Goal: Task Accomplishment & Management: Complete application form

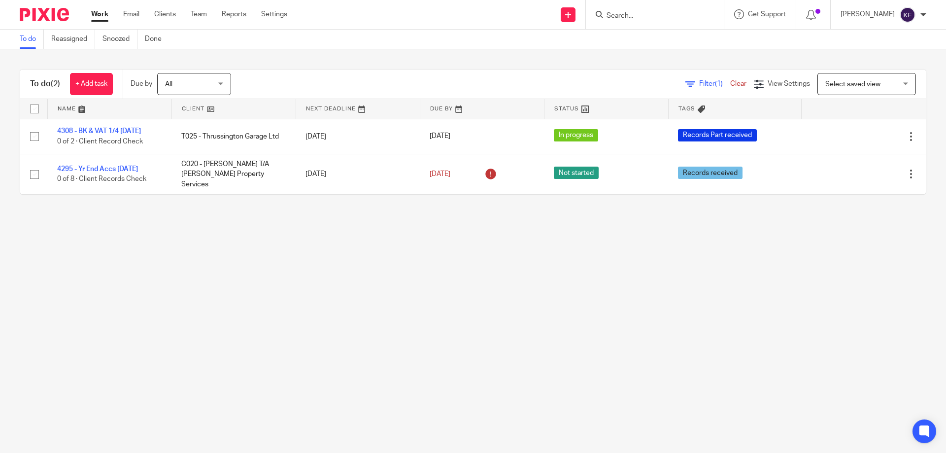
click at [657, 16] on input "Search" at bounding box center [649, 16] width 89 height 9
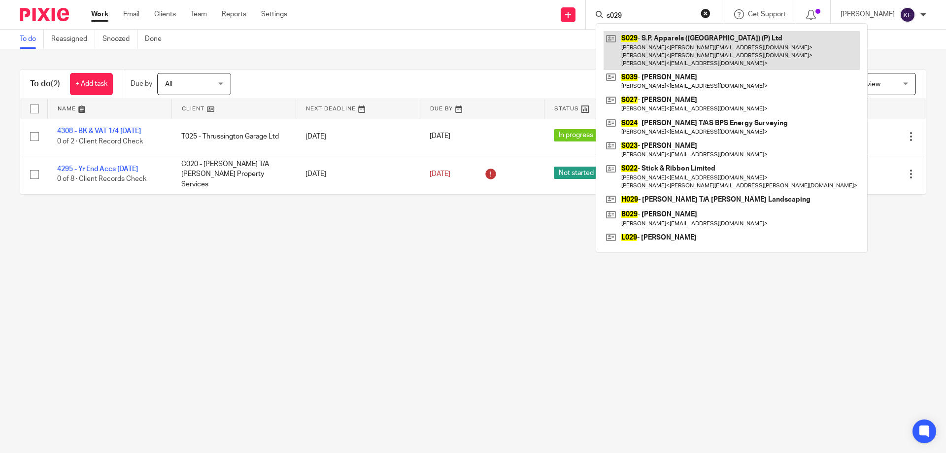
type input "s029"
click at [658, 53] on link at bounding box center [731, 50] width 256 height 39
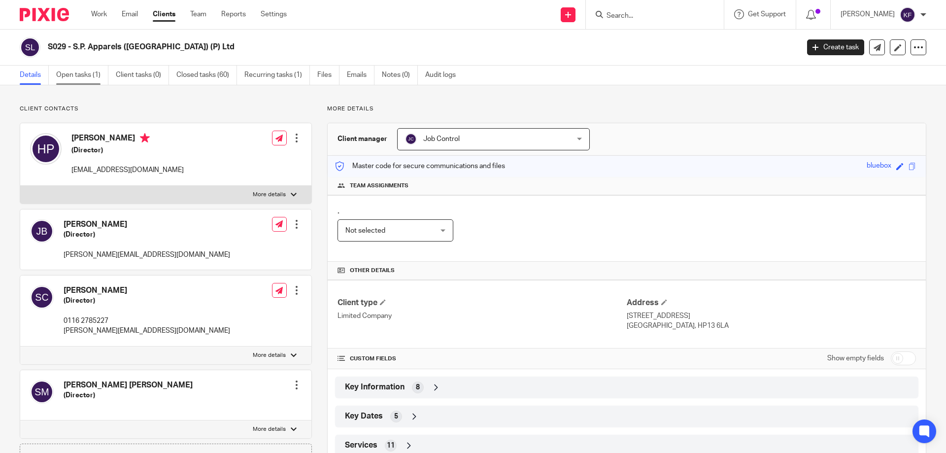
drag, startPoint x: 72, startPoint y: 77, endPoint x: 80, endPoint y: 77, distance: 8.4
click at [72, 77] on link "Open tasks (1)" at bounding box center [82, 75] width 52 height 19
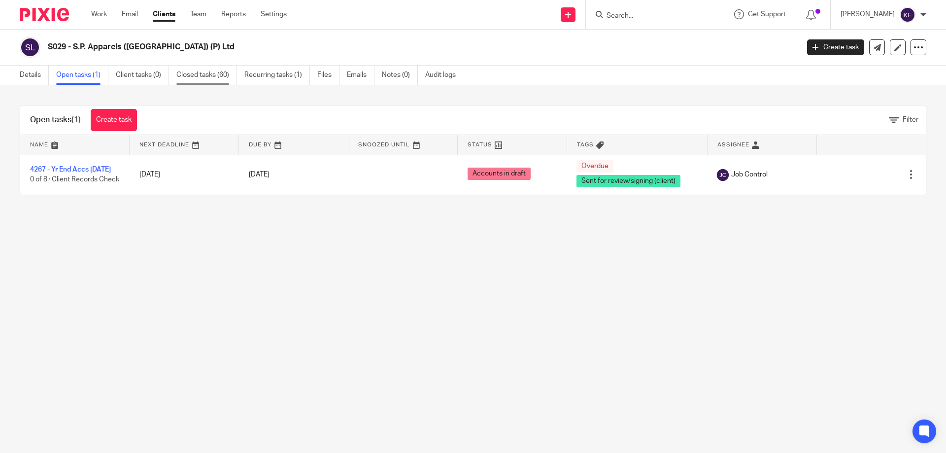
click at [200, 75] on link "Closed tasks (60)" at bounding box center [206, 75] width 61 height 19
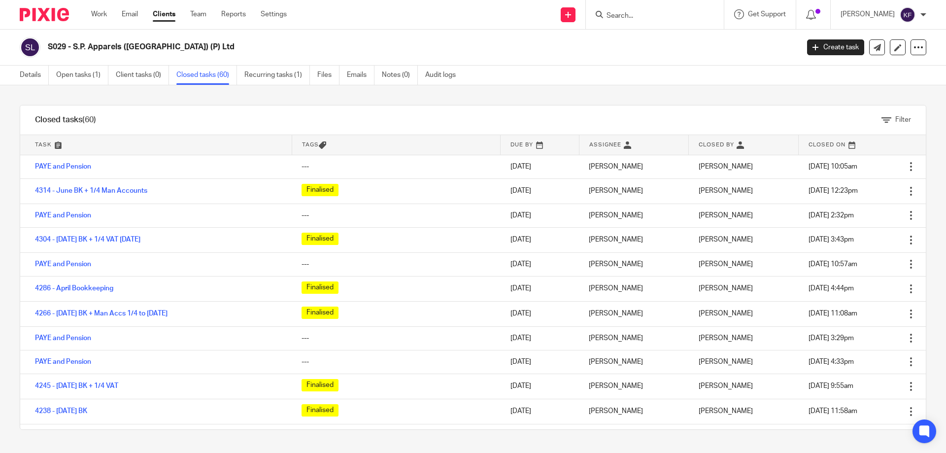
drag, startPoint x: 45, startPoint y: 14, endPoint x: 59, endPoint y: 18, distance: 13.9
click at [46, 14] on img at bounding box center [44, 14] width 49 height 13
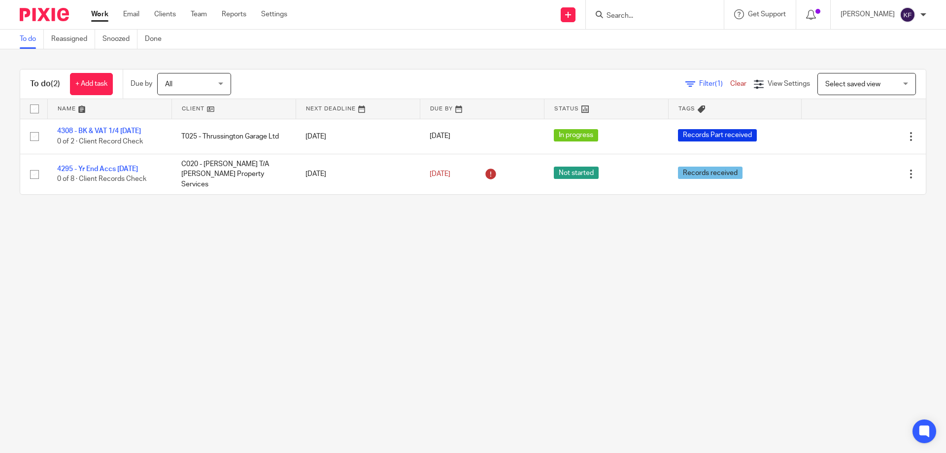
click at [633, 16] on input "Search" at bounding box center [649, 16] width 89 height 9
type input "5"
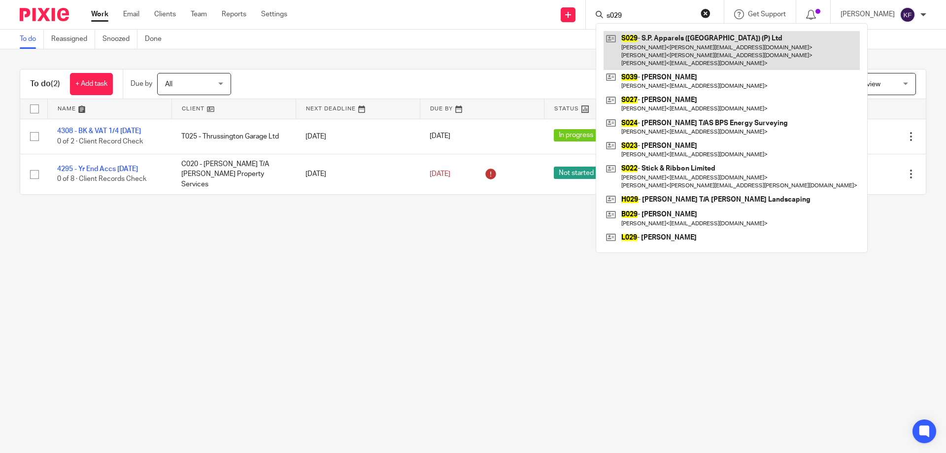
type input "s029"
click at [655, 46] on link at bounding box center [731, 50] width 256 height 39
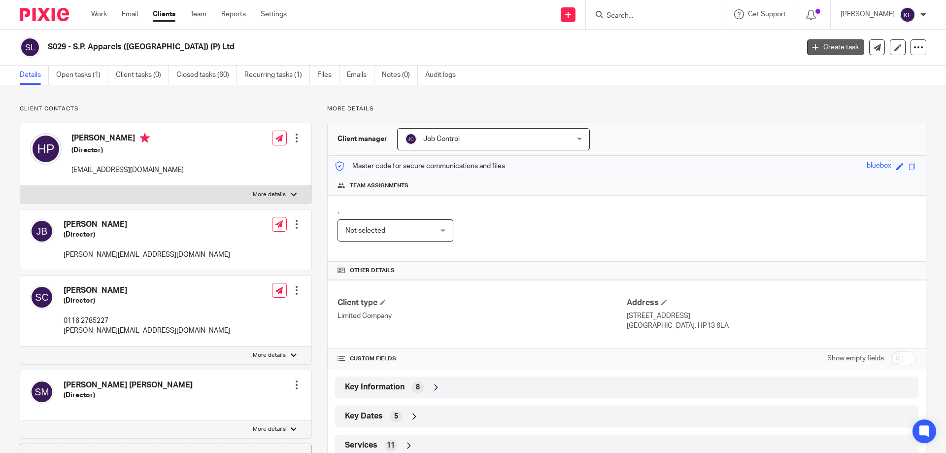
click at [813, 47] on link "Create task" at bounding box center [835, 47] width 57 height 16
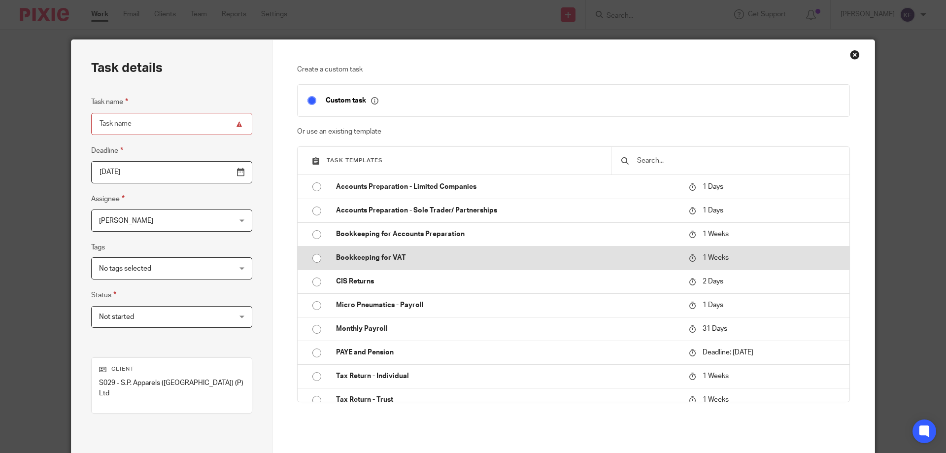
drag, startPoint x: 416, startPoint y: 266, endPoint x: 400, endPoint y: 262, distance: 16.0
click at [416, 266] on td "Bookkeeping for VAT" at bounding box center [505, 258] width 358 height 24
type input "[DATE]"
type input "Bookkeeping for VAT"
checkbox input "false"
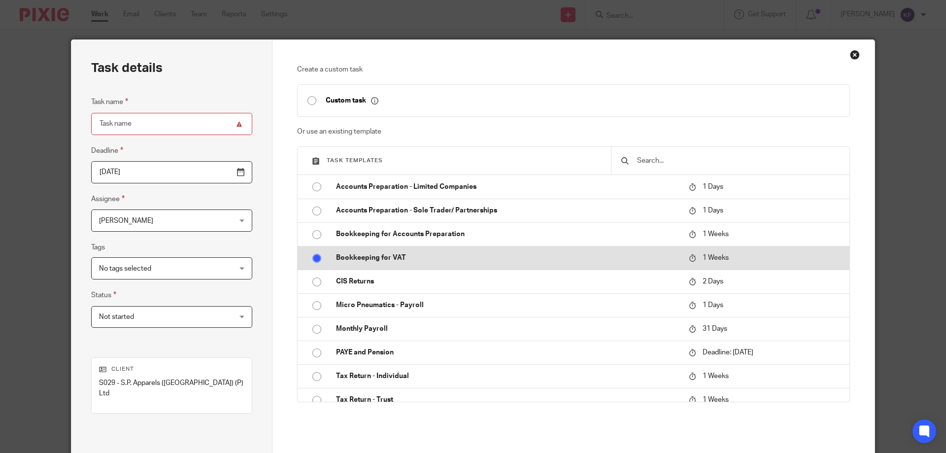
radio input "true"
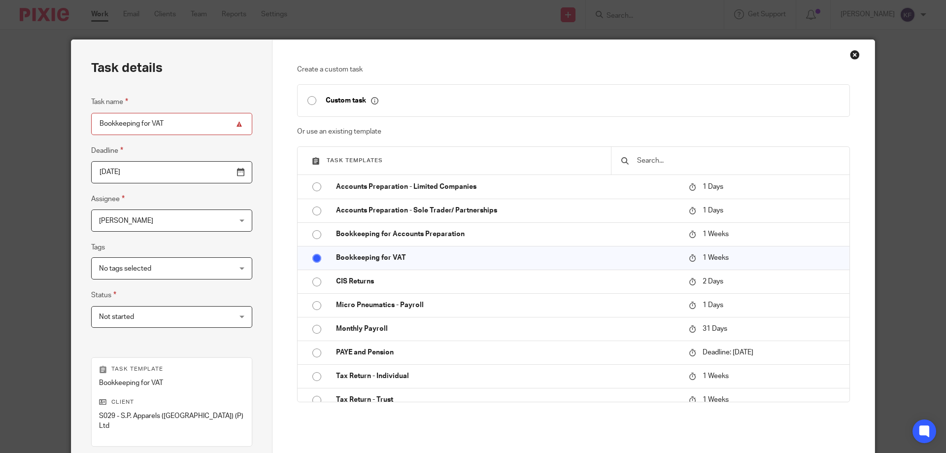
click at [116, 120] on input "Bookkeeping for VAT" at bounding box center [171, 124] width 161 height 22
type input "4337 - [DATE] Bookkeeping"
click at [219, 173] on input "2025-08-27" at bounding box center [171, 172] width 161 height 22
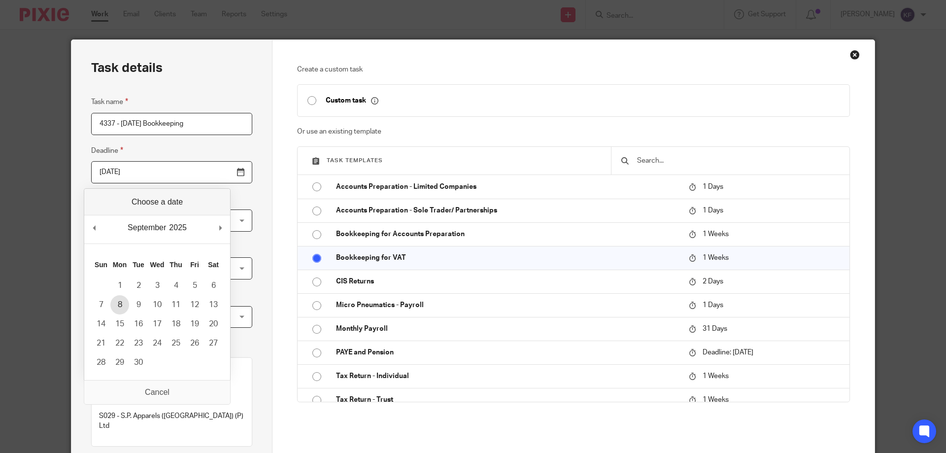
type input "2025-09-08"
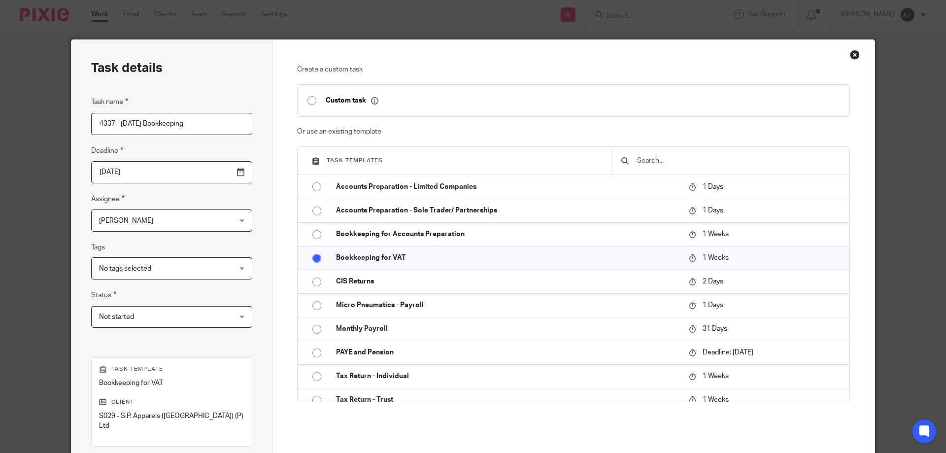
click at [185, 224] on span "[PERSON_NAME]" at bounding box center [160, 220] width 122 height 21
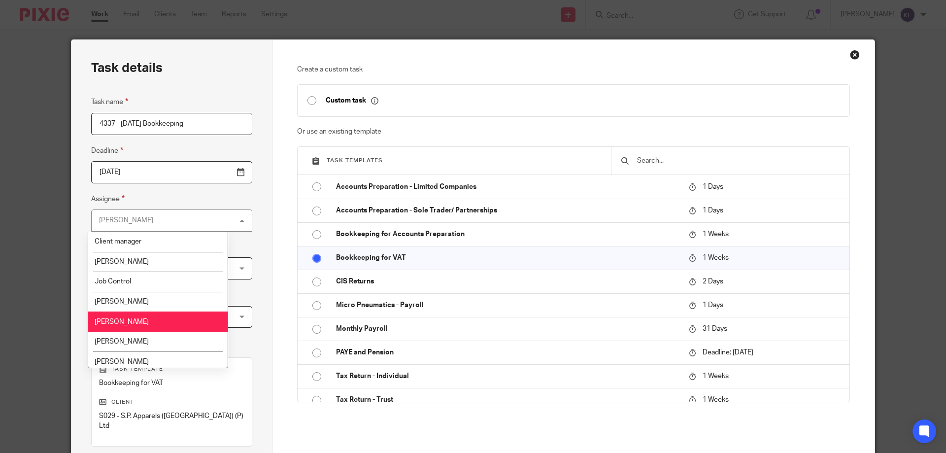
click at [185, 224] on div "Kayley Furborough Kayley Furborough" at bounding box center [171, 220] width 161 height 22
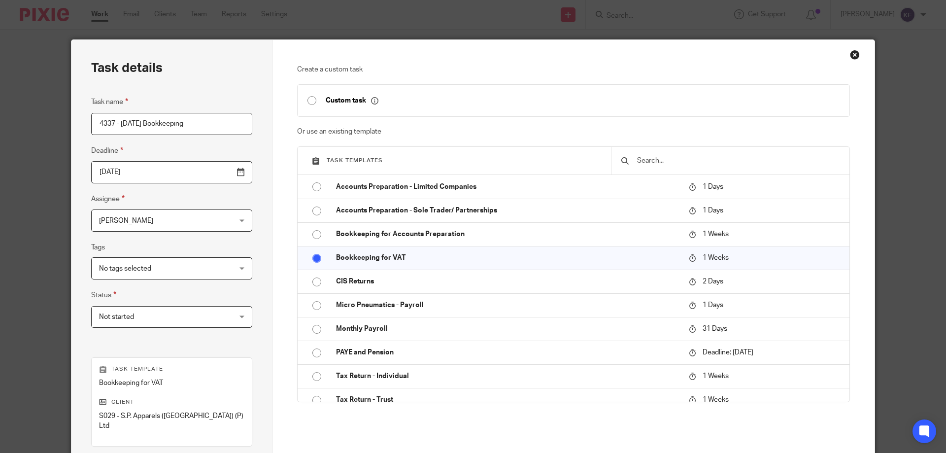
click at [172, 274] on span "No tags selected" at bounding box center [160, 268] width 122 height 21
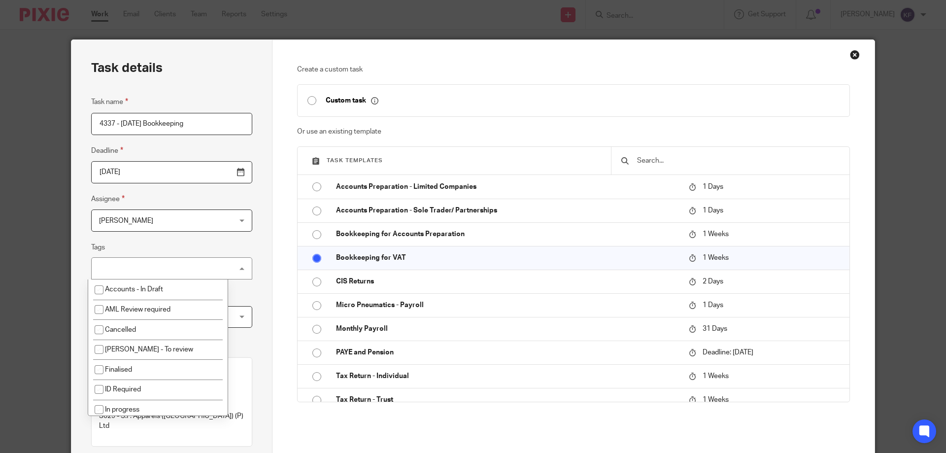
click at [172, 274] on div "No tags selected" at bounding box center [171, 268] width 161 height 22
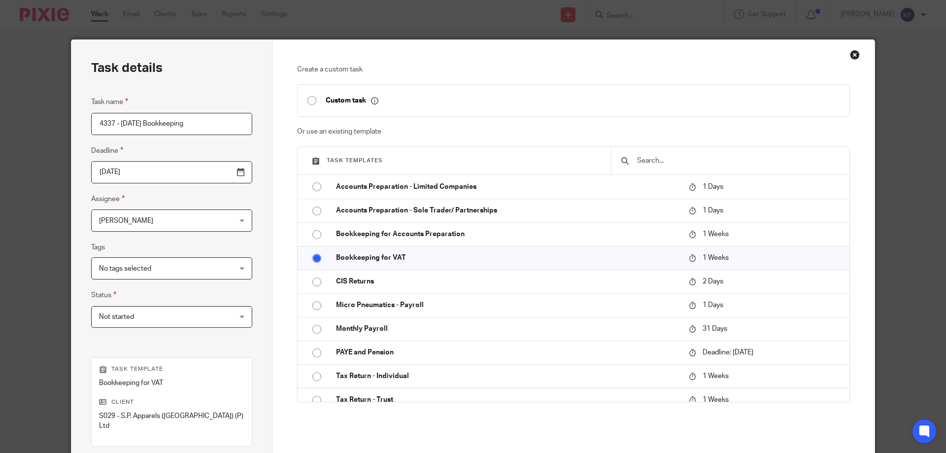
click at [173, 319] on span "Not started" at bounding box center [160, 316] width 122 height 21
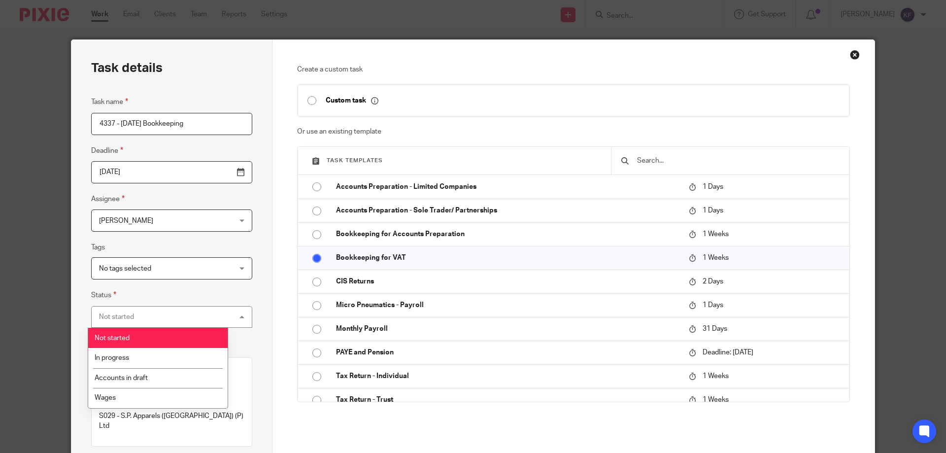
click at [173, 319] on div "Not started Not started" at bounding box center [171, 317] width 161 height 22
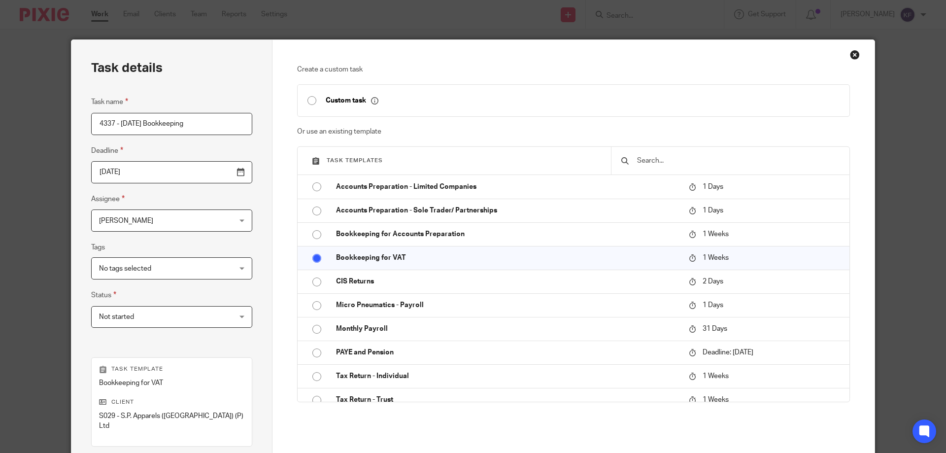
click at [173, 272] on span "No tags selected" at bounding box center [160, 268] width 122 height 21
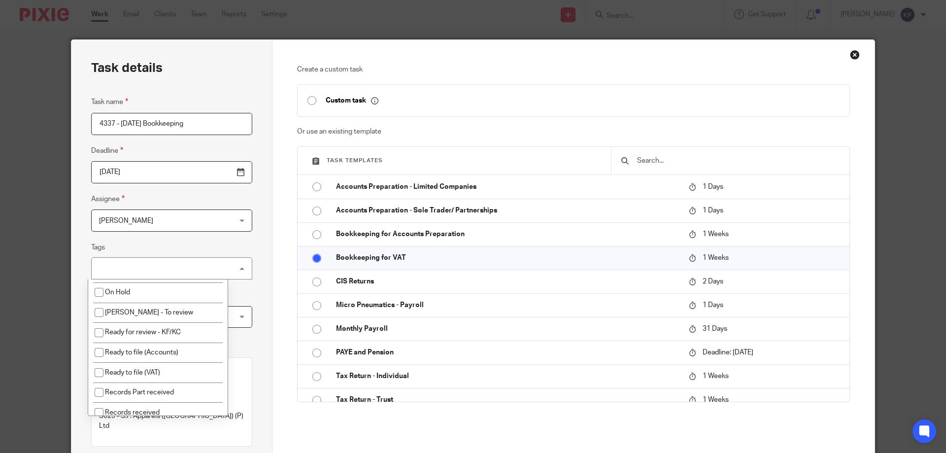
scroll to position [246, 0]
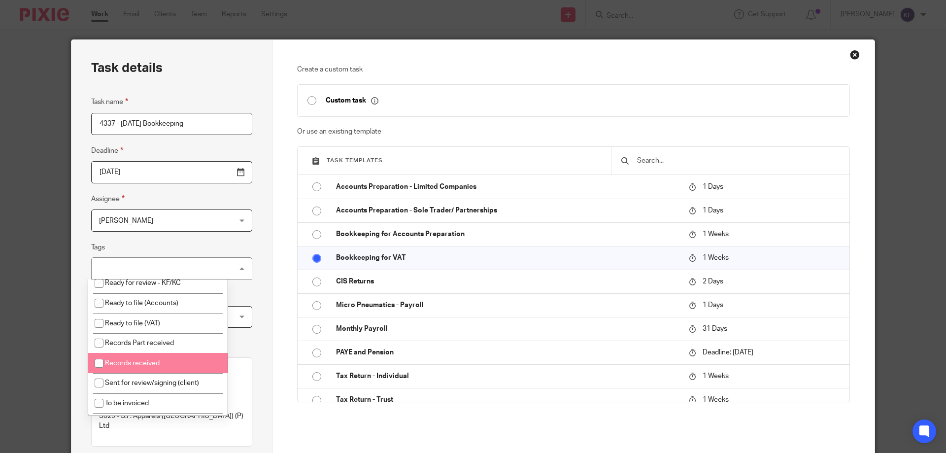
click at [180, 363] on li "Records received" at bounding box center [157, 363] width 139 height 20
checkbox input "true"
click at [857, 363] on div "Create a custom task Custom task Or use an existing template Task templates Acc…" at bounding box center [573, 296] width 602 height 512
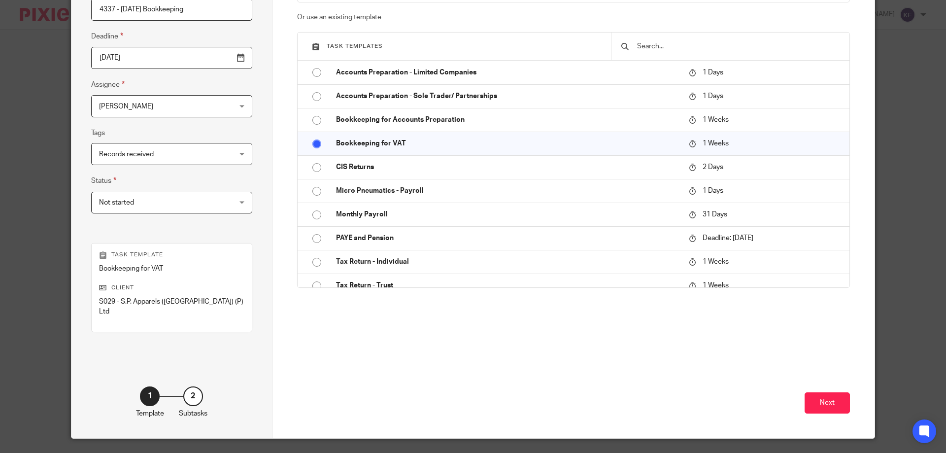
scroll to position [130, 0]
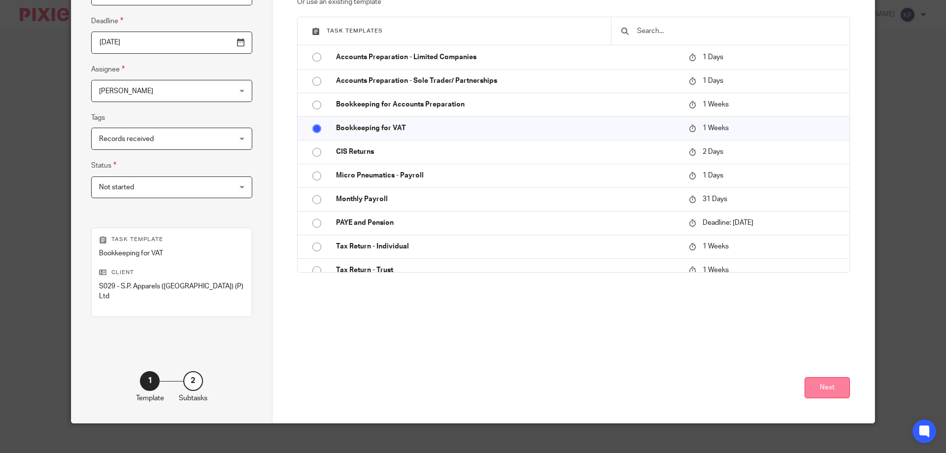
click at [836, 380] on button "Next" at bounding box center [826, 387] width 45 height 21
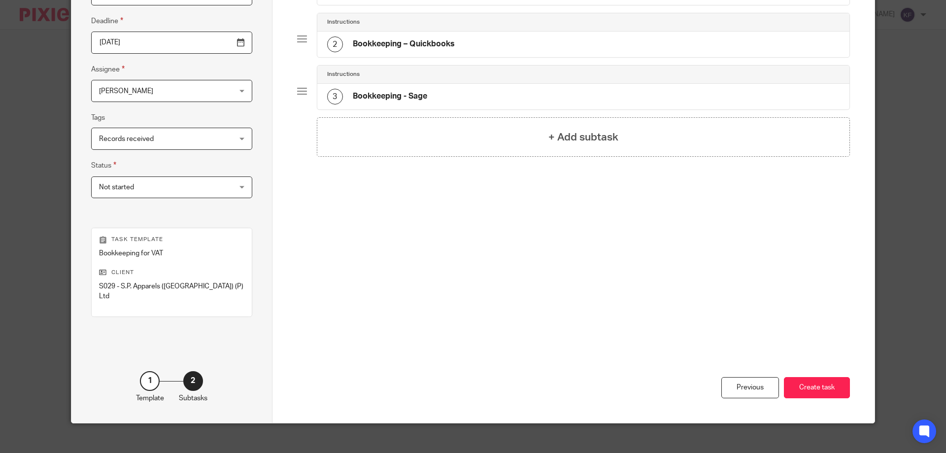
scroll to position [31, 0]
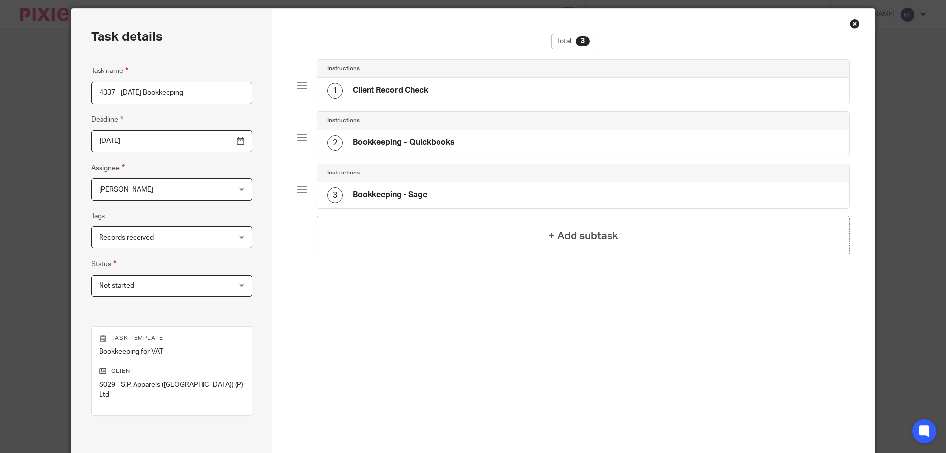
click at [388, 148] on div "2 Bookkeeping – Quickbooks" at bounding box center [391, 143] width 128 height 16
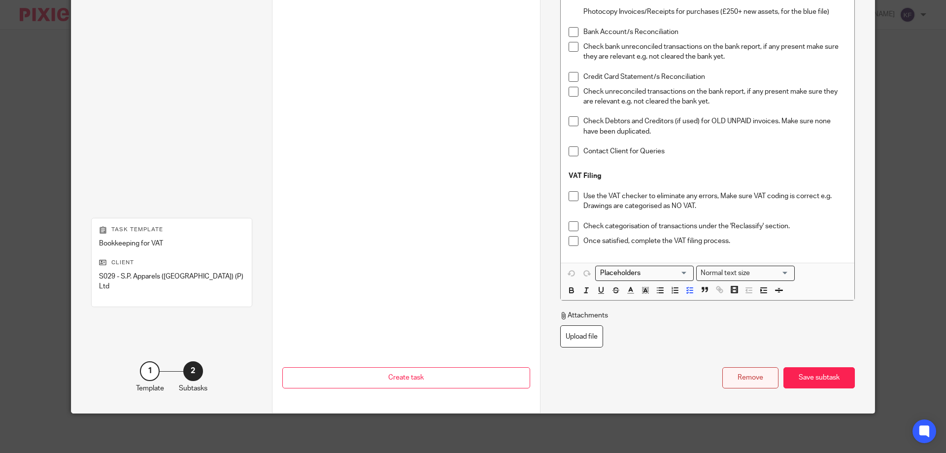
click at [739, 376] on div "Remove" at bounding box center [750, 377] width 56 height 21
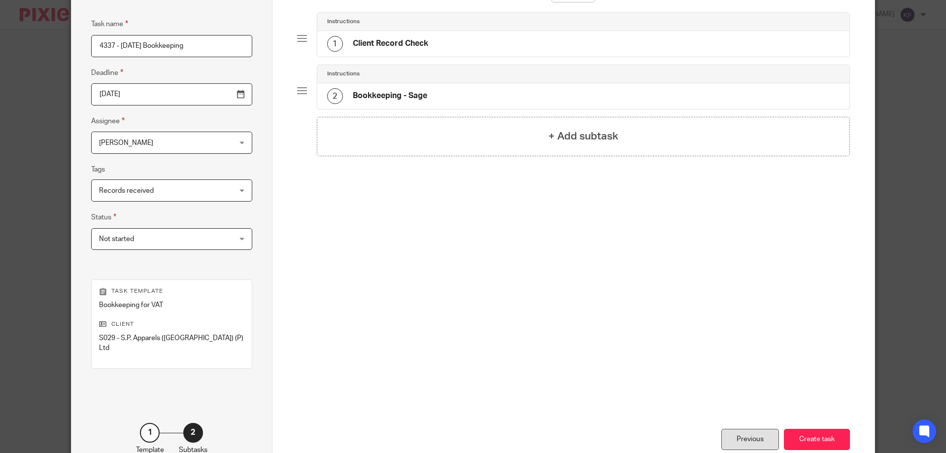
scroll to position [130, 0]
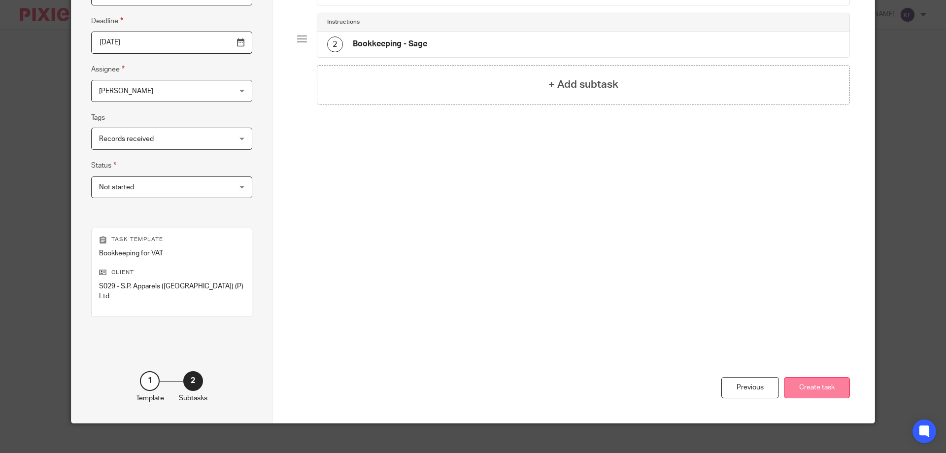
click at [795, 377] on button "Create task" at bounding box center [817, 387] width 66 height 21
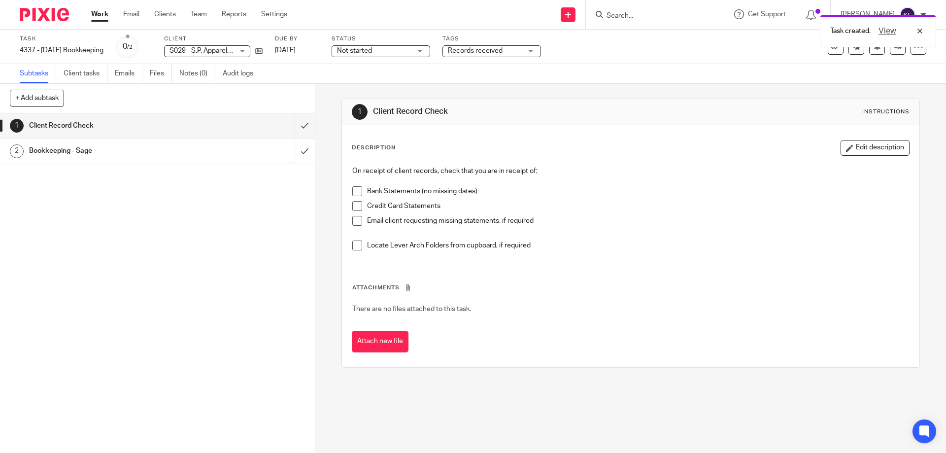
click at [38, 12] on img at bounding box center [44, 14] width 49 height 13
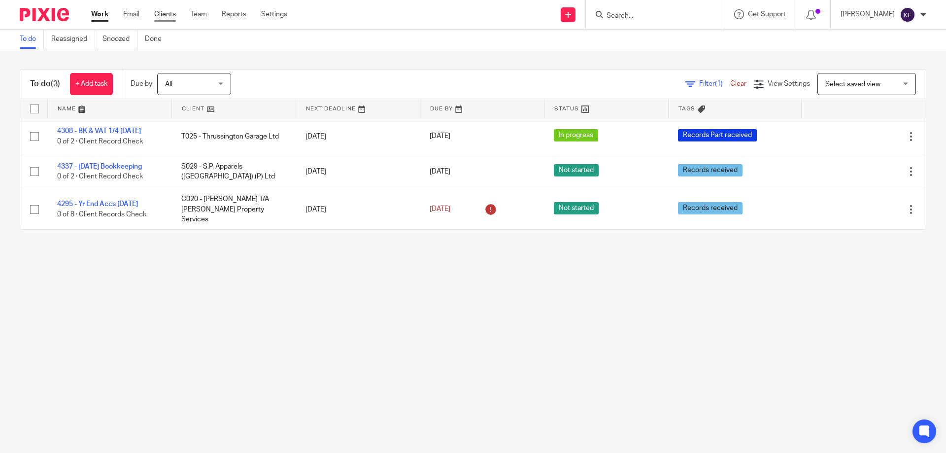
click at [167, 15] on link "Clients" at bounding box center [165, 14] width 22 height 10
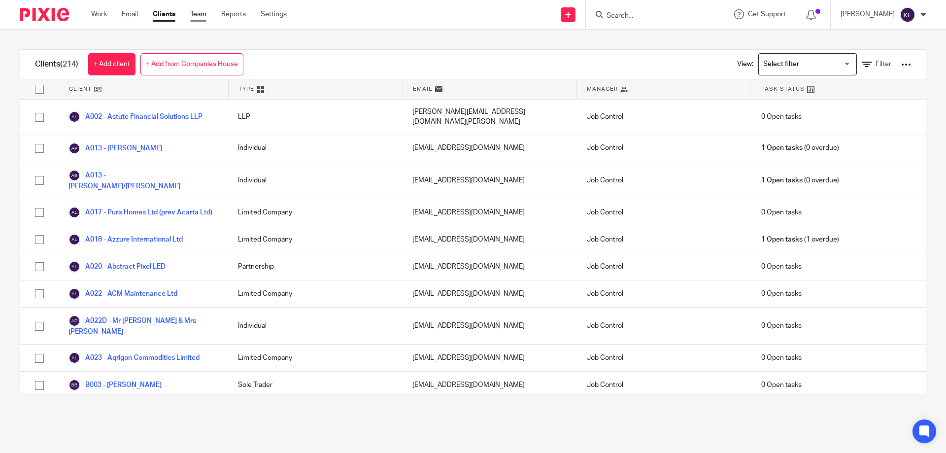
click at [203, 15] on link "Team" at bounding box center [198, 14] width 16 height 10
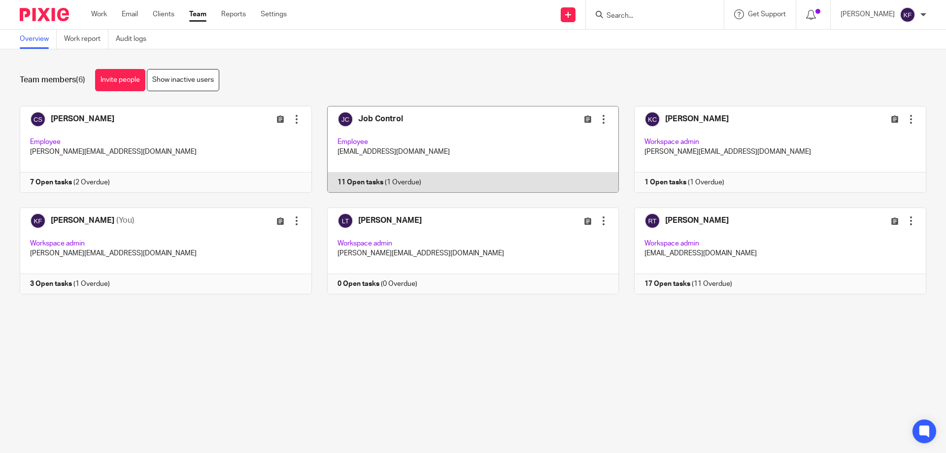
click at [567, 161] on link at bounding box center [465, 149] width 307 height 87
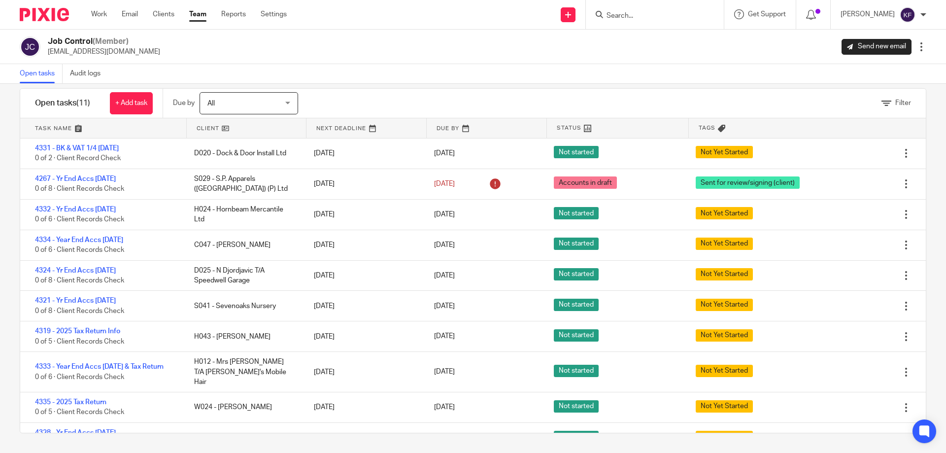
click at [40, 126] on link at bounding box center [103, 128] width 166 height 20
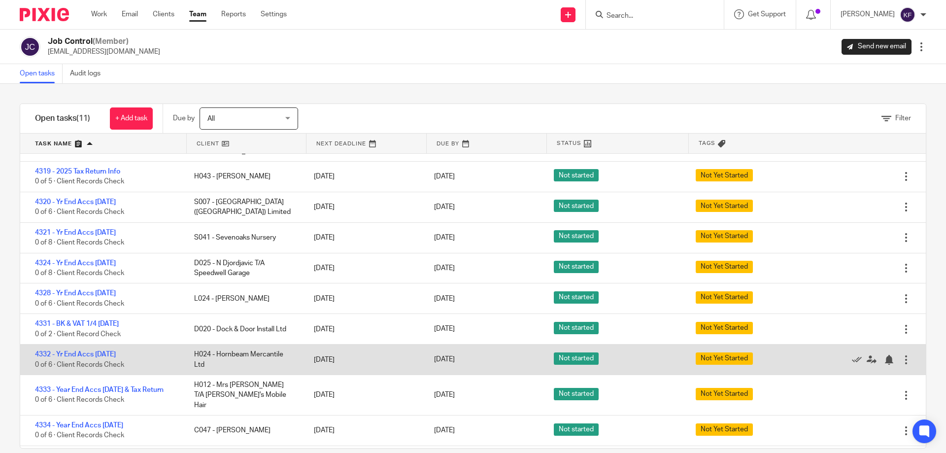
scroll to position [41, 0]
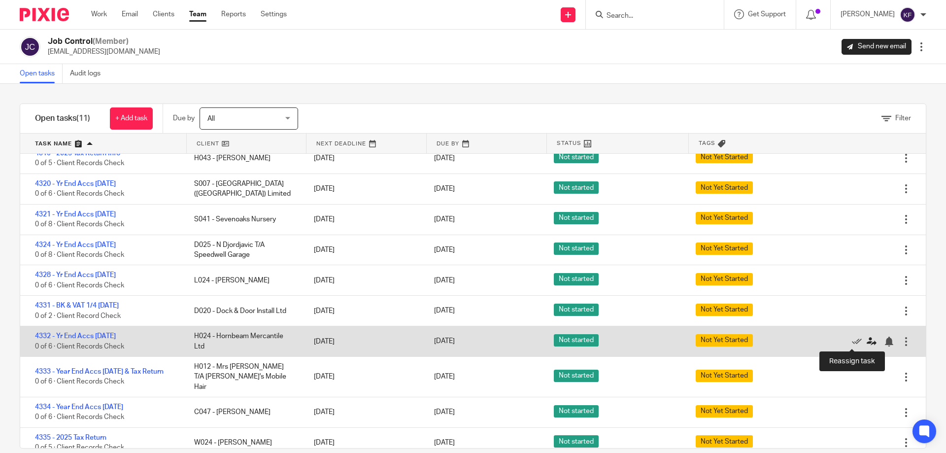
click at [866, 340] on icon at bounding box center [871, 341] width 10 height 10
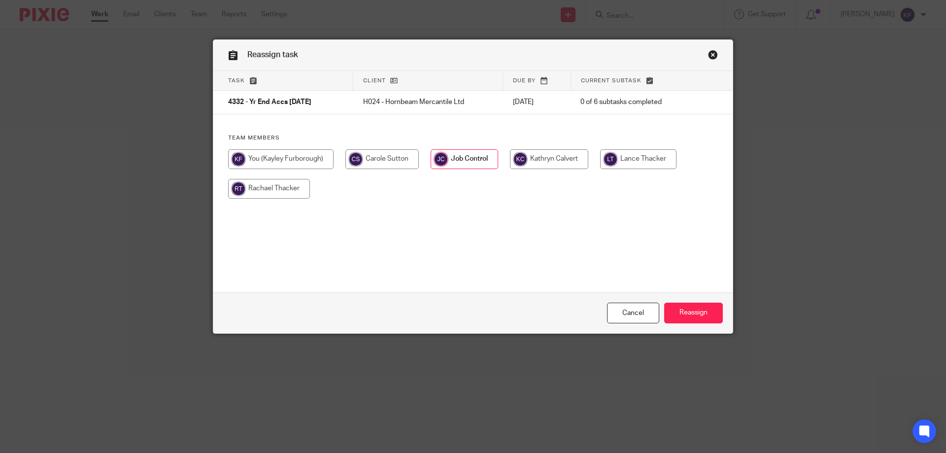
click at [284, 156] on input "radio" at bounding box center [280, 159] width 105 height 20
radio input "true"
click at [700, 312] on input "Reassign" at bounding box center [693, 312] width 59 height 21
